Goal: Find specific page/section: Find specific page/section

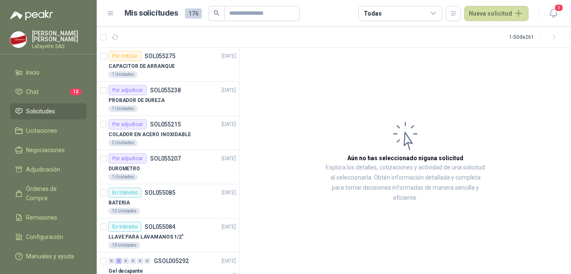
click at [438, 10] on icon at bounding box center [434, 14] width 8 height 8
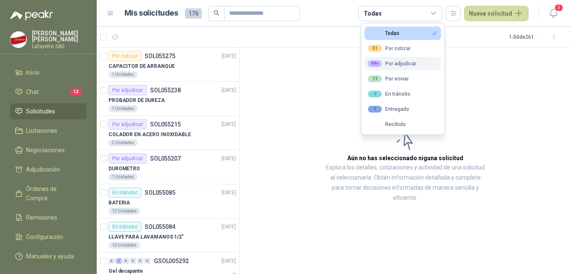
click at [406, 64] on div "99+ Por adjudicar" at bounding box center [392, 63] width 48 height 7
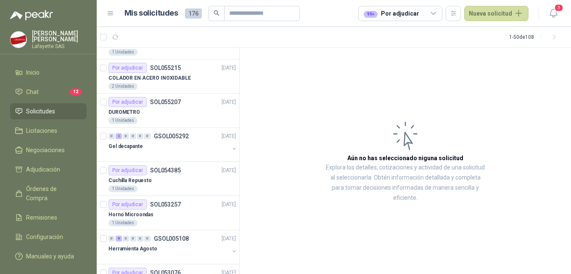
scroll to position [26, 0]
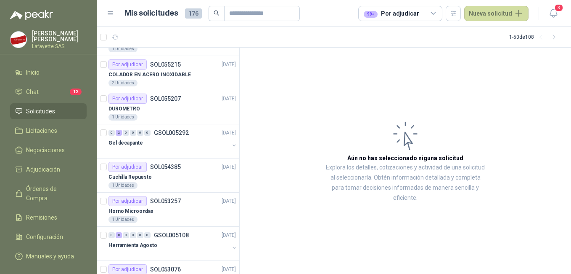
click at [435, 12] on icon at bounding box center [434, 14] width 8 height 8
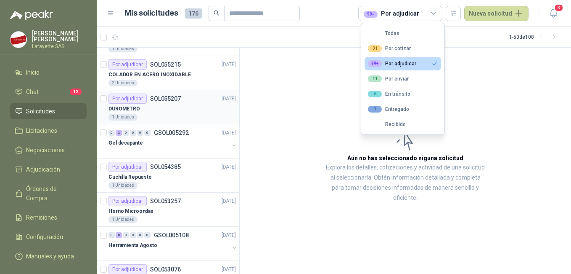
scroll to position [0, 0]
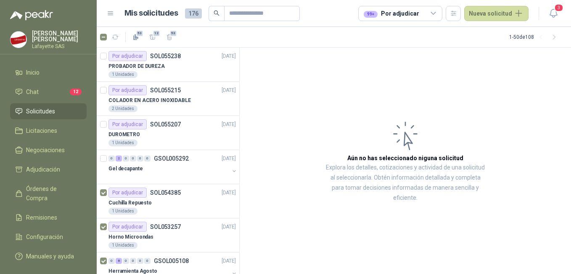
click at [433, 11] on icon at bounding box center [434, 14] width 8 height 8
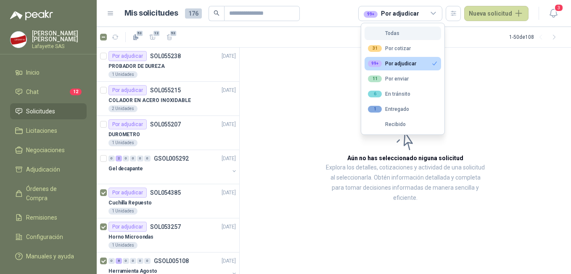
click at [384, 32] on div "Todas" at bounding box center [384, 33] width 32 height 6
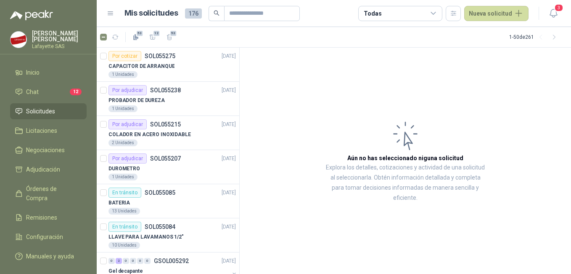
click at [436, 13] on icon at bounding box center [433, 13] width 5 height 2
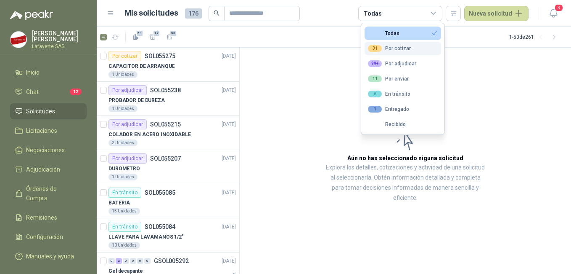
click at [403, 46] on div "31 Por cotizar" at bounding box center [389, 48] width 43 height 7
